Goal: Navigation & Orientation: Find specific page/section

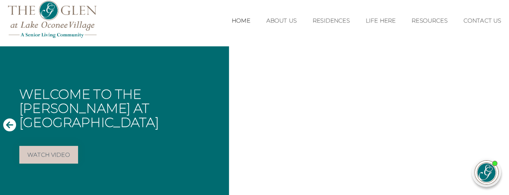
scroll to position [9, 0]
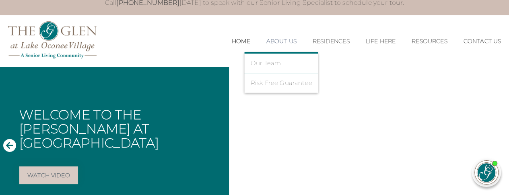
click at [286, 43] on link "About Us" at bounding box center [281, 41] width 30 height 7
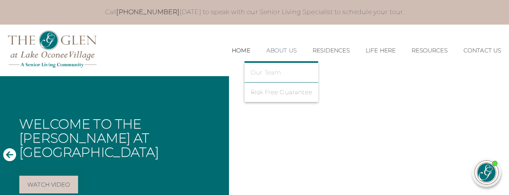
click at [266, 72] on link "Our Team" at bounding box center [282, 72] width 62 height 7
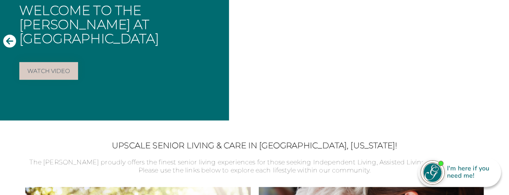
scroll to position [121, 0]
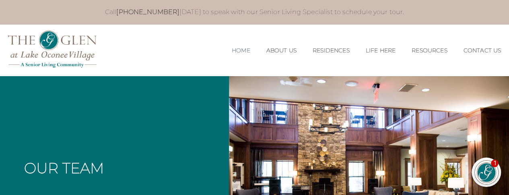
click at [232, 53] on link "Home" at bounding box center [241, 50] width 19 height 7
